Goal: Information Seeking & Learning: Find specific fact

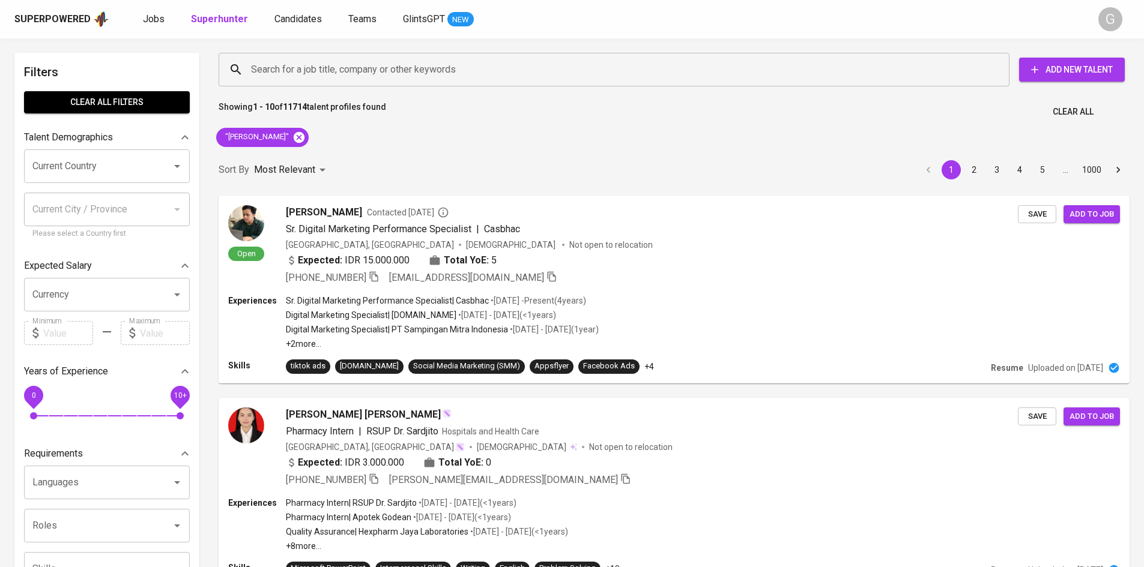
click at [313, 130] on div ""[PERSON_NAME]"" at bounding box center [262, 137] width 102 height 29
click at [304, 134] on icon at bounding box center [299, 136] width 11 height 11
click at [315, 83] on div "Search for a job title, company or other keywords" at bounding box center [614, 70] width 791 height 34
click at [314, 83] on div "Search for a job title, company or other keywords" at bounding box center [614, 70] width 791 height 34
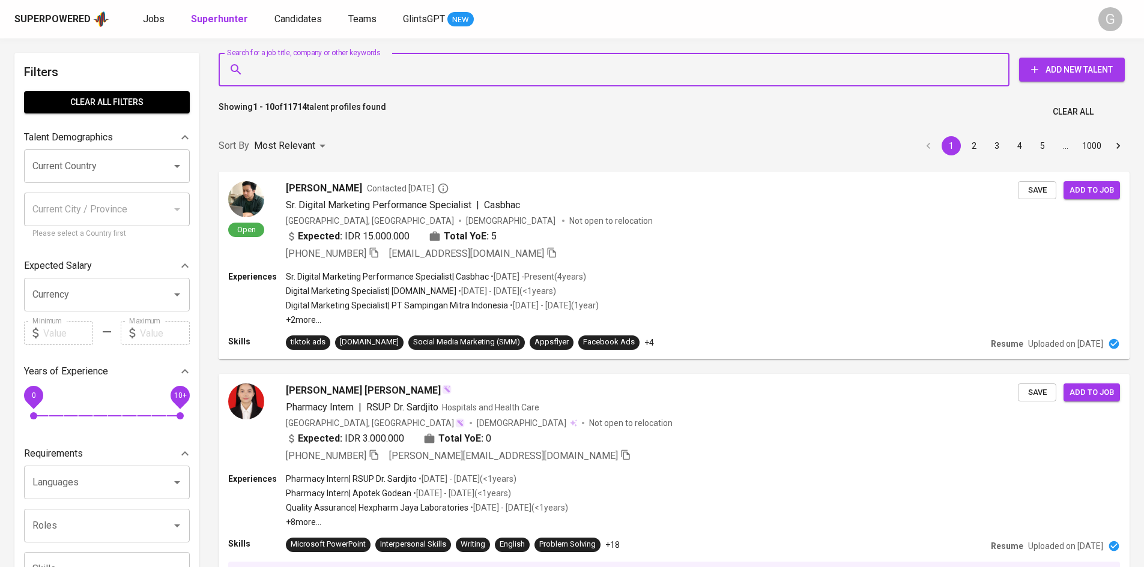
paste input "[EMAIL_ADDRESS][DOMAIN_NAME]"
type input "[EMAIL_ADDRESS][DOMAIN_NAME]"
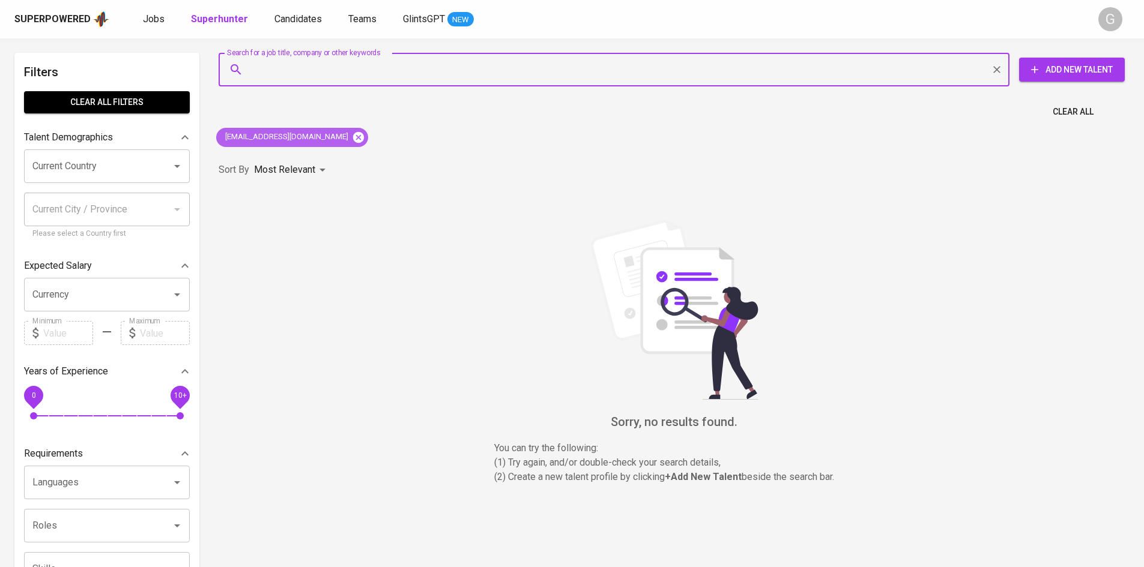
click at [352, 136] on icon at bounding box center [358, 137] width 13 height 13
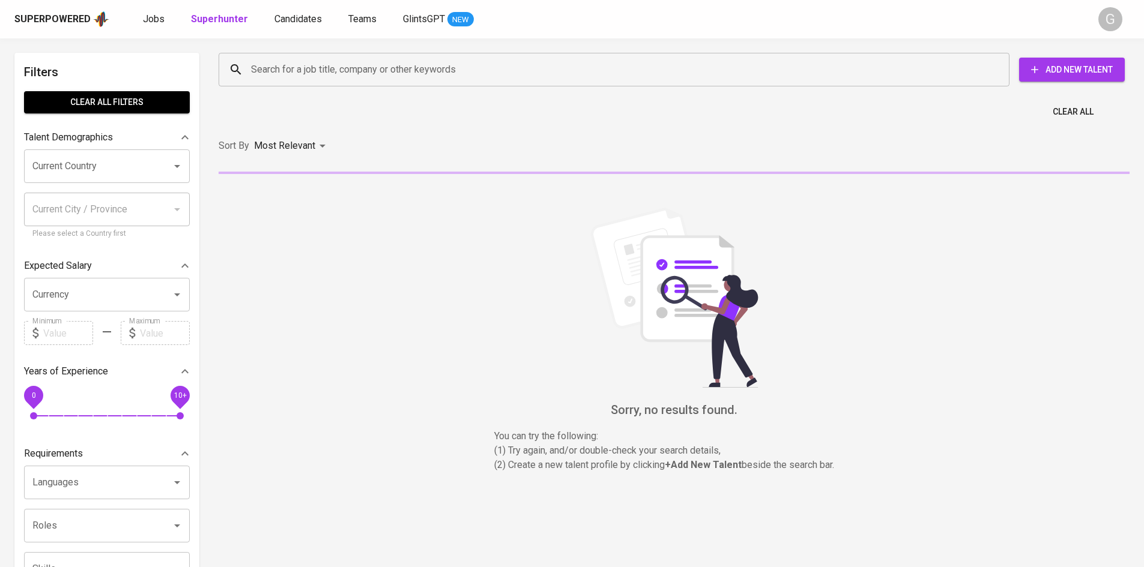
click at [280, 74] on input "Search for a job title, company or other keywords" at bounding box center [617, 69] width 738 height 23
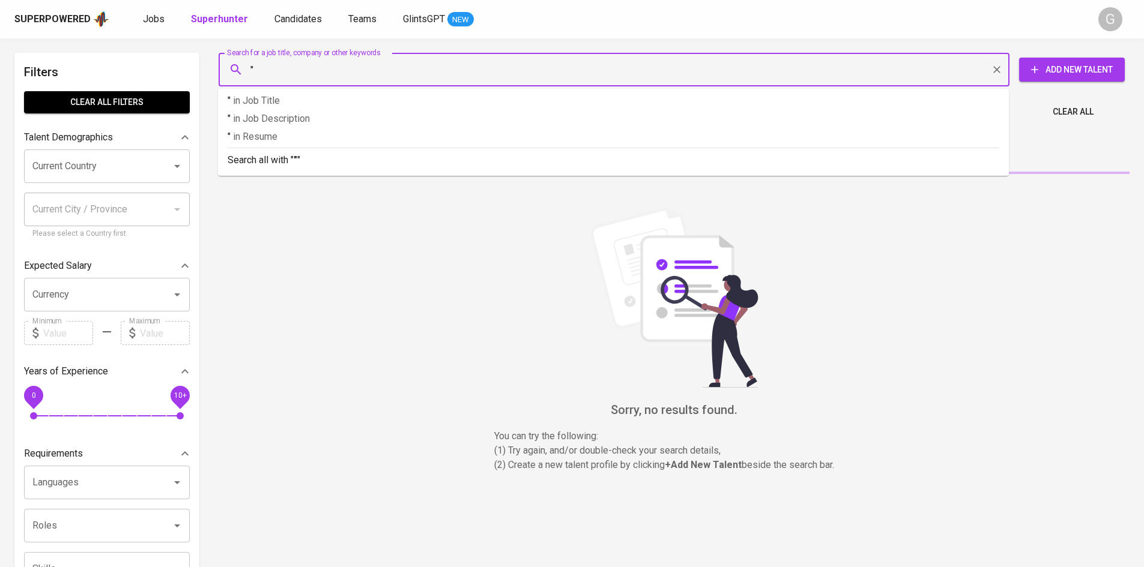
paste input "Khoiriyah Safitri"
type input ""Khoiriyah Safitri""
